Goal: Complete application form

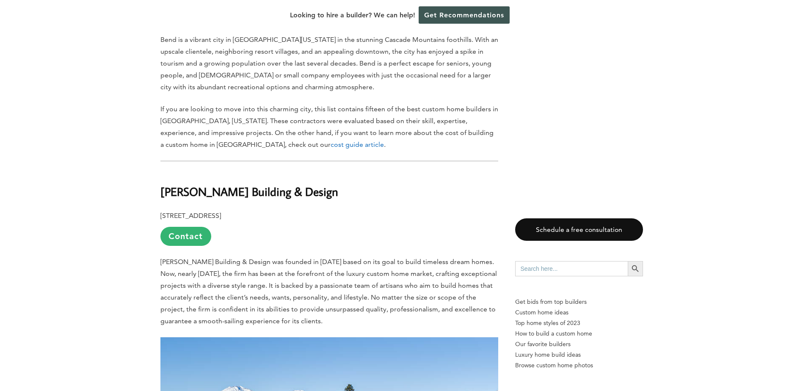
scroll to position [466, 0]
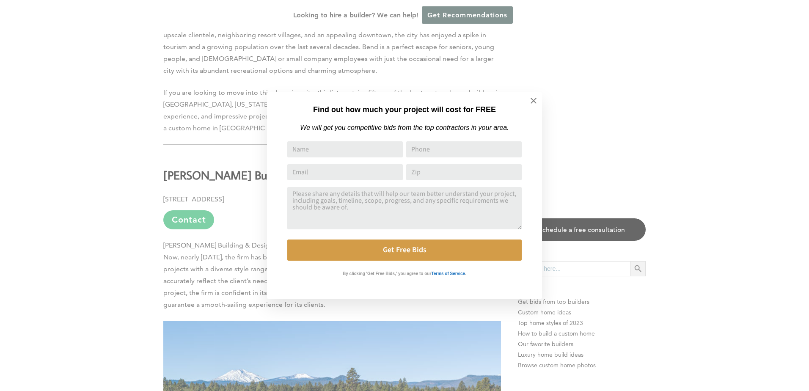
click at [85, 177] on div "Find out how much your project will cost for FREE We will get you competitive b…" at bounding box center [404, 195] width 809 height 391
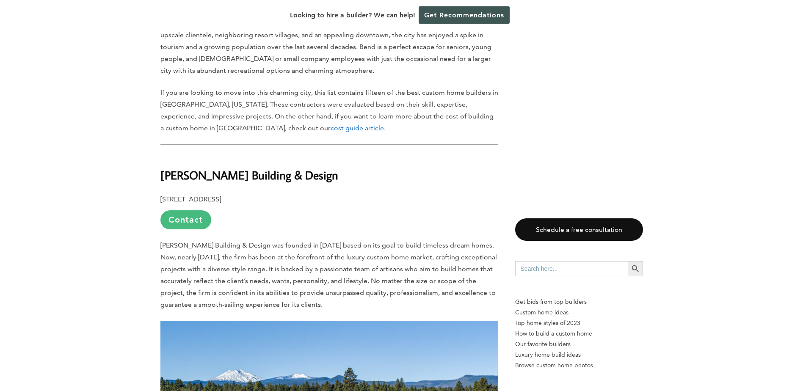
click at [184, 210] on link "Contact" at bounding box center [185, 219] width 51 height 19
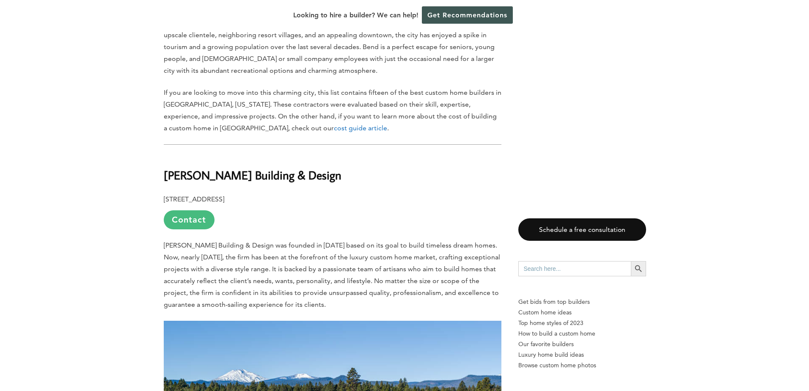
scroll to position [0, 0]
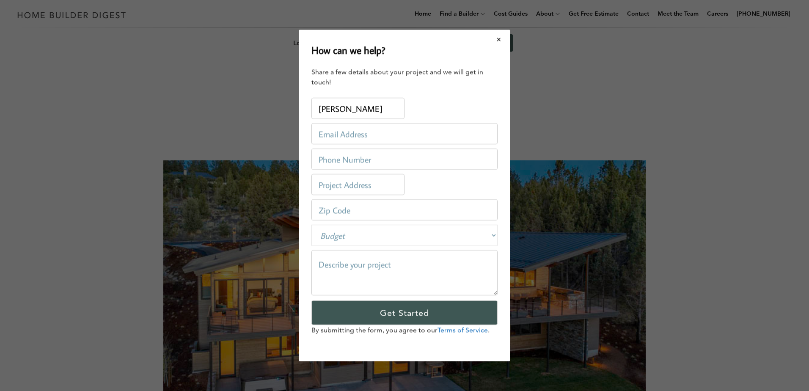
type input "[PERSON_NAME]"
click at [321, 133] on input "email" at bounding box center [405, 133] width 186 height 21
type input "[EMAIL_ADDRESS][DOMAIN_NAME]"
click at [318, 160] on input "tel" at bounding box center [405, 159] width 186 height 21
type input "[PHONE_NUMBER]"
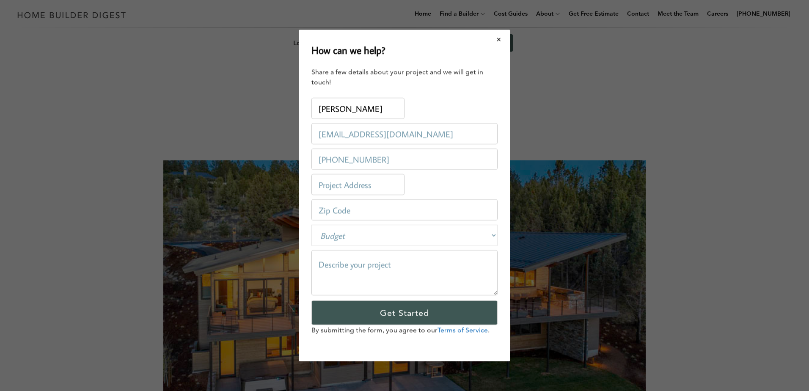
drag, startPoint x: 315, startPoint y: 210, endPoint x: 365, endPoint y: 210, distance: 49.5
click at [365, 210] on input "number" at bounding box center [405, 209] width 186 height 21
type input "97701"
click at [317, 265] on textarea at bounding box center [405, 272] width 186 height 45
type textarea "Hi,"
